Goal: Transaction & Acquisition: Obtain resource

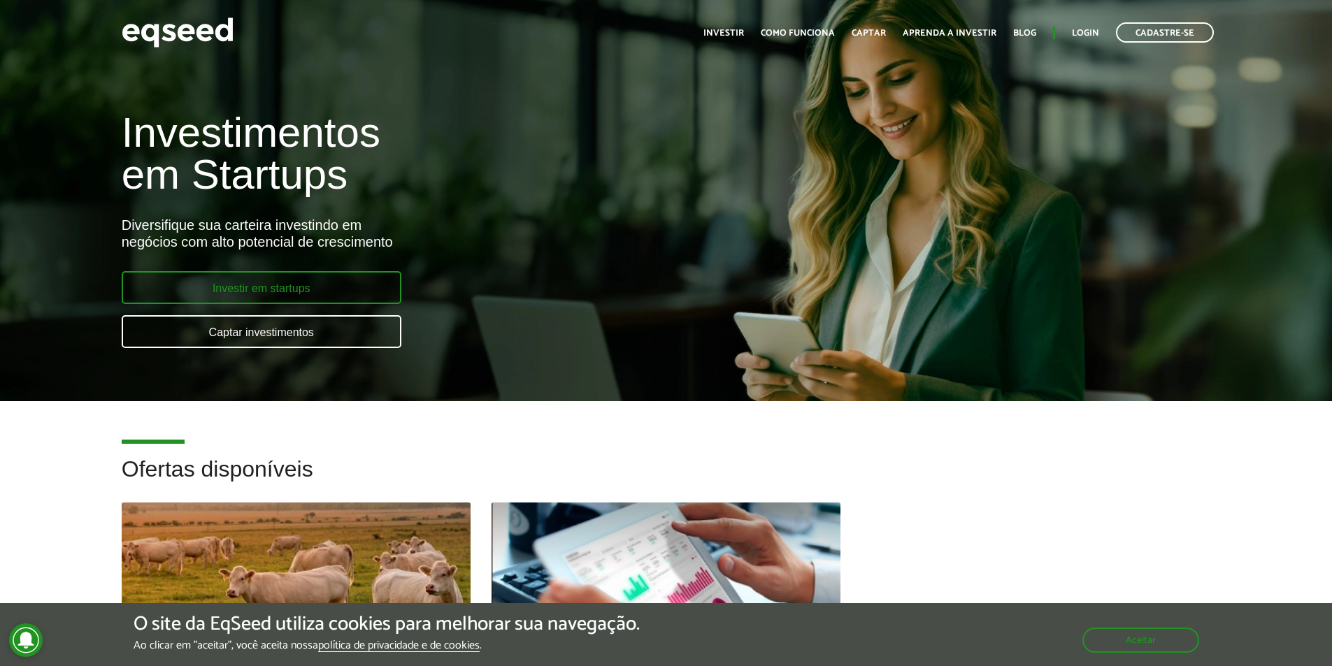
click at [227, 292] on link "Investir em startups" at bounding box center [262, 287] width 280 height 33
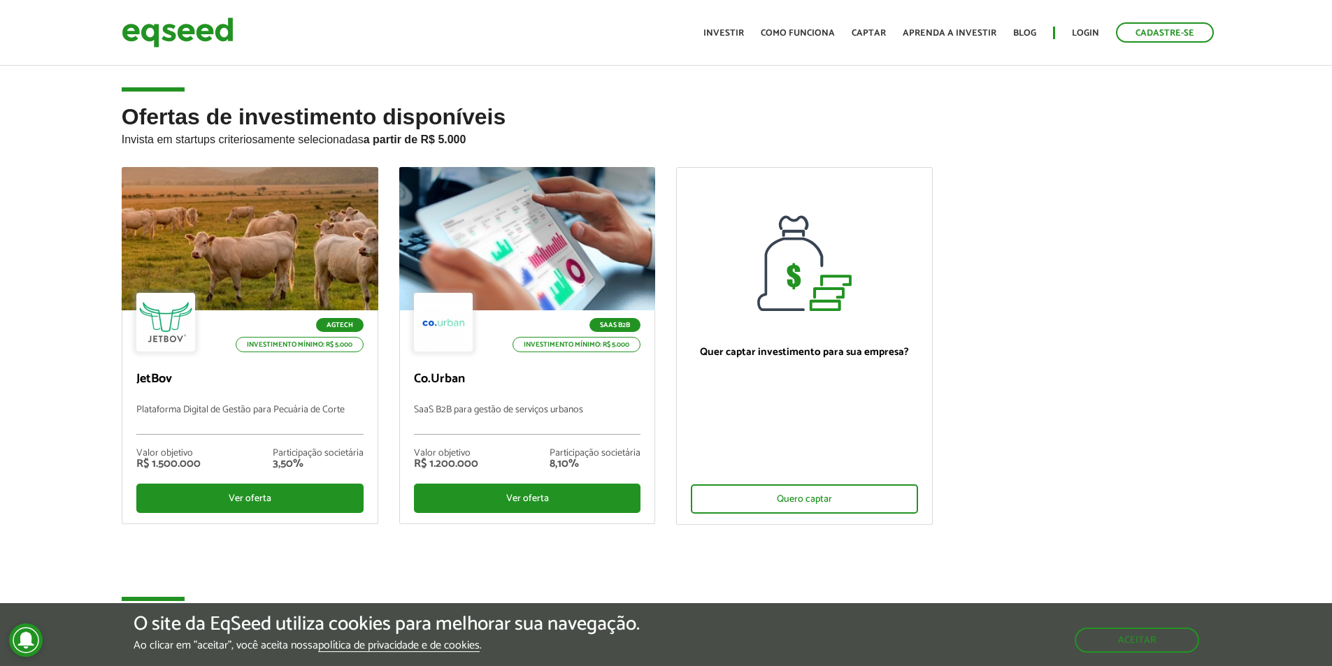
click at [1023, 294] on ul "Agtech Investimento mínimo: R$ 5.000 JetBov Plataforma Digital de Gestão para P…" at bounding box center [666, 358] width 1110 height 382
click at [721, 29] on link "Investir" at bounding box center [723, 33] width 41 height 9
click at [812, 32] on link "Como funciona" at bounding box center [798, 33] width 74 height 9
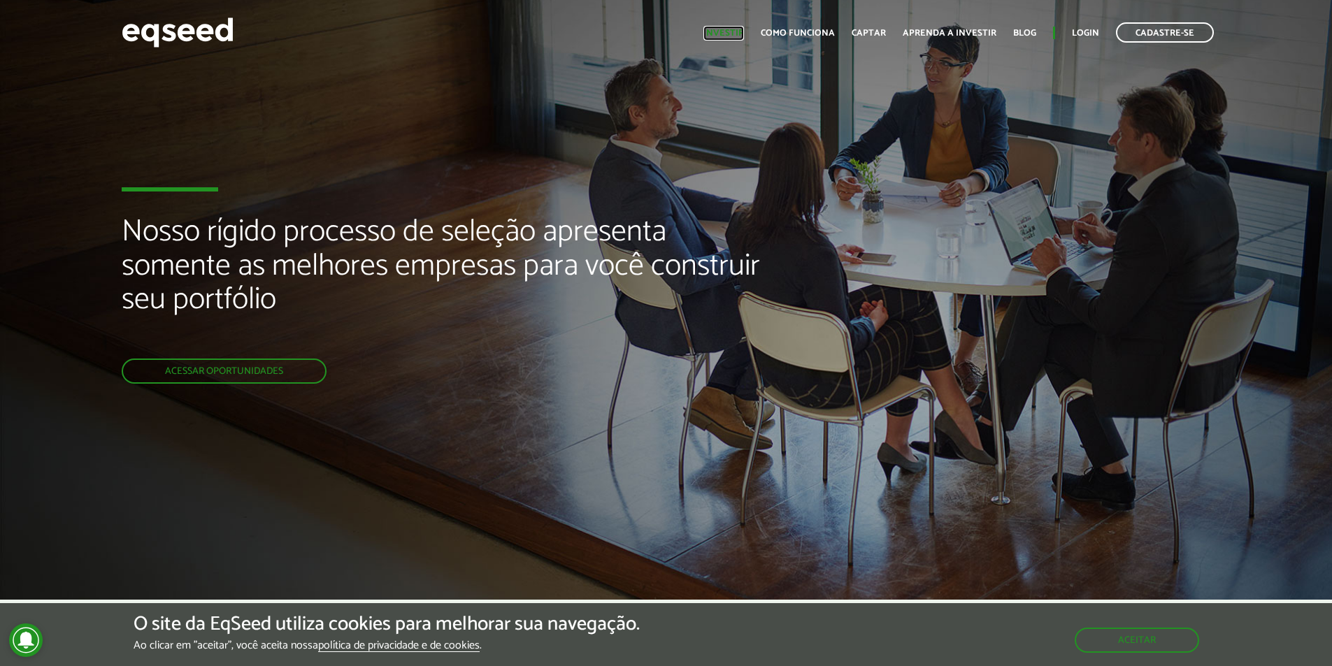
click at [728, 31] on link "Investir" at bounding box center [723, 33] width 41 height 9
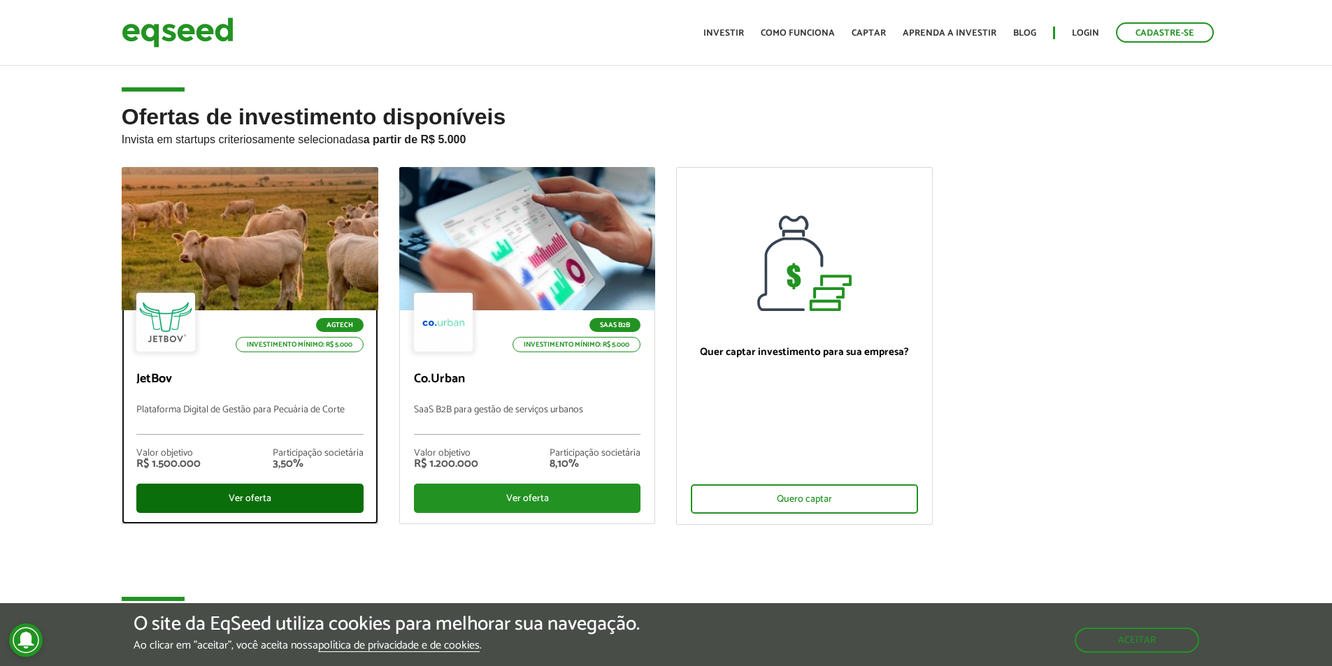
click at [259, 499] on div "Ver oferta" at bounding box center [249, 498] width 227 height 29
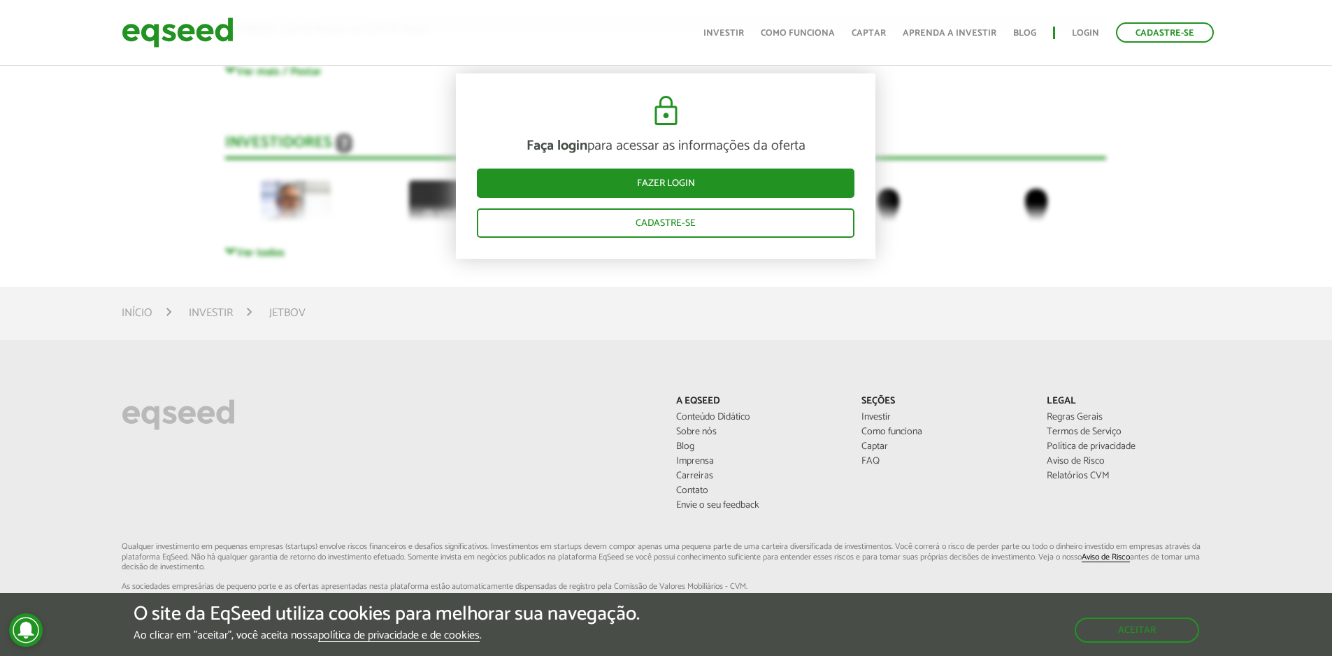
scroll to position [3706, 0]
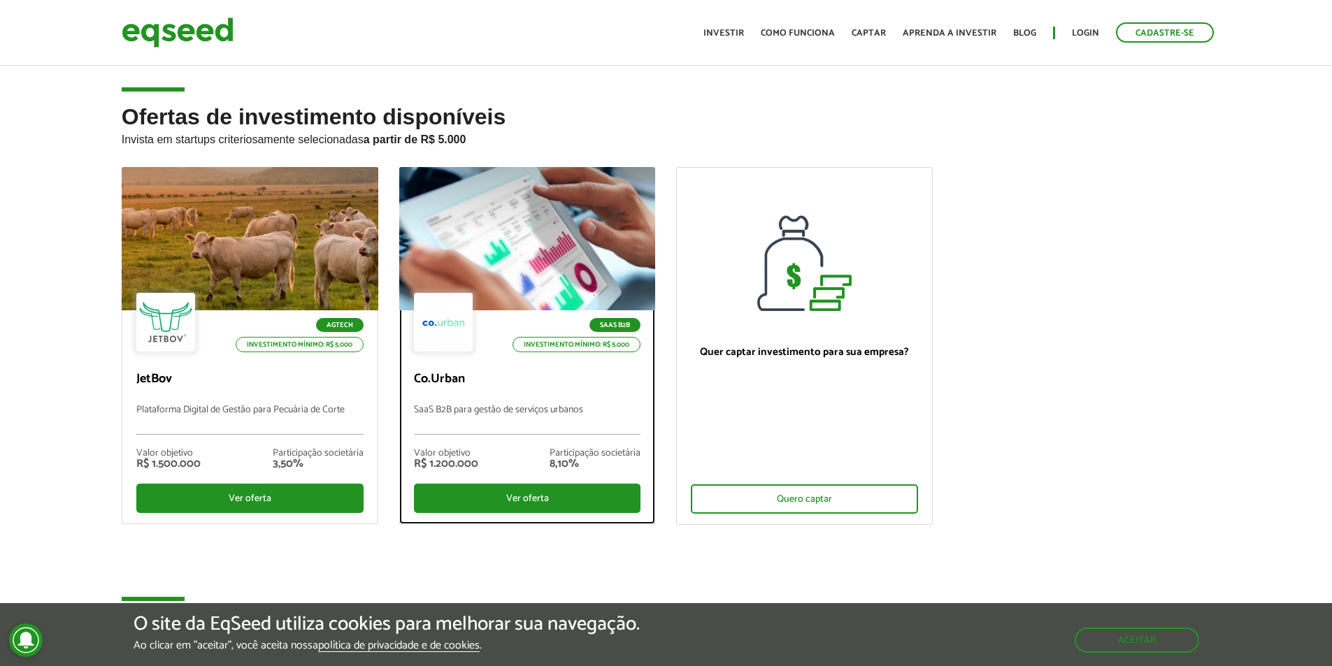
click at [492, 229] on div at bounding box center [527, 239] width 308 height 172
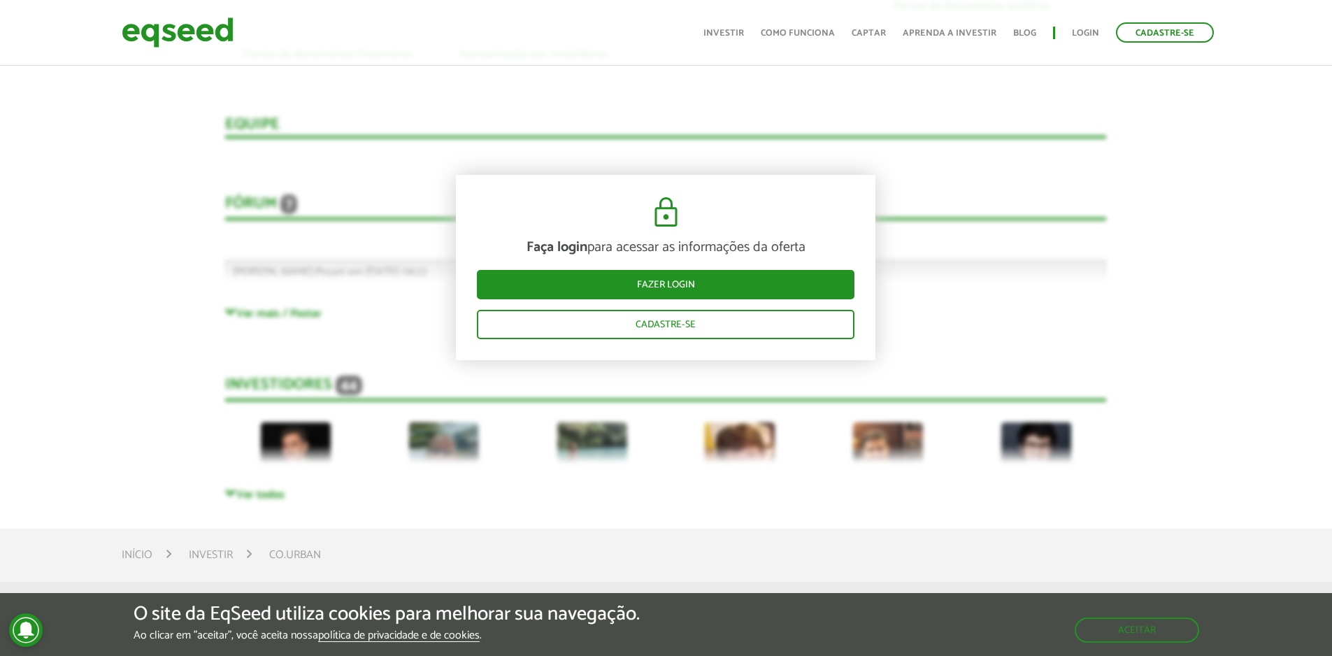
scroll to position [3356, 0]
